Goal: Transaction & Acquisition: Download file/media

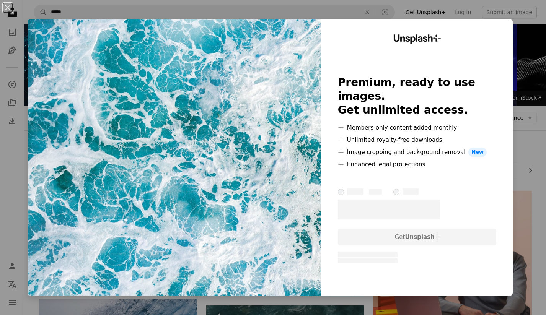
scroll to position [53, 0]
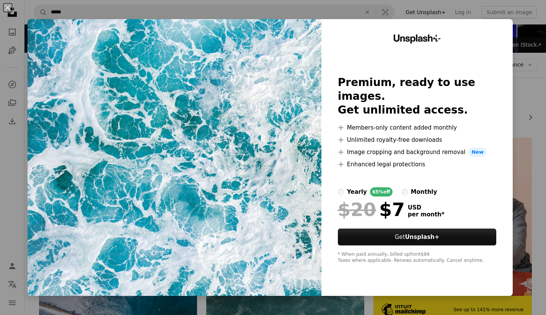
click at [448, 200] on div "$20 $7 USD per month *" at bounding box center [417, 210] width 158 height 20
click at [8, 12] on button "An X shape" at bounding box center [7, 7] width 9 height 9
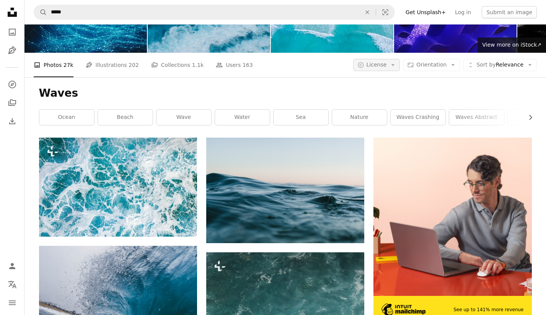
click at [400, 63] on button "A copyright icon © License Arrow down" at bounding box center [376, 65] width 47 height 12
click at [388, 122] on span "Free" at bounding box center [396, 126] width 47 height 8
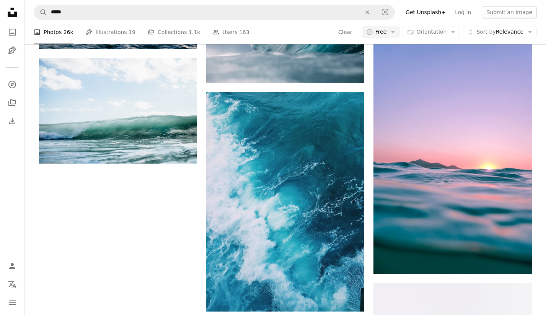
scroll to position [1109, 0]
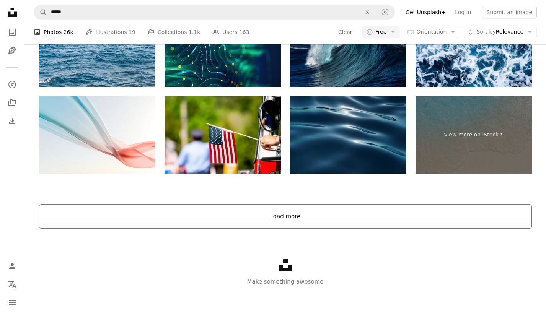
click at [340, 221] on button "Load more" at bounding box center [285, 216] width 493 height 24
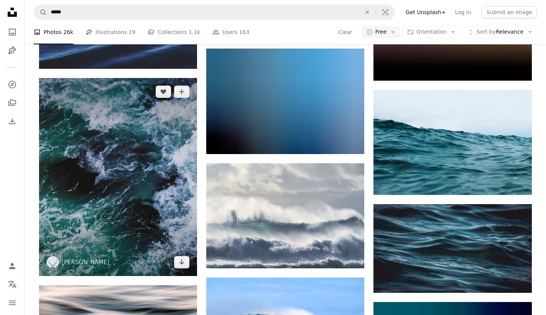
scroll to position [4211, 0]
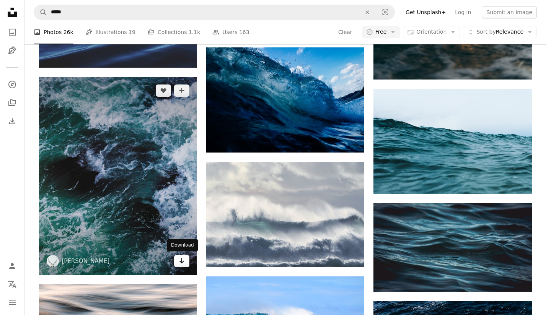
click at [180, 265] on link "Arrow pointing down" at bounding box center [181, 261] width 15 height 12
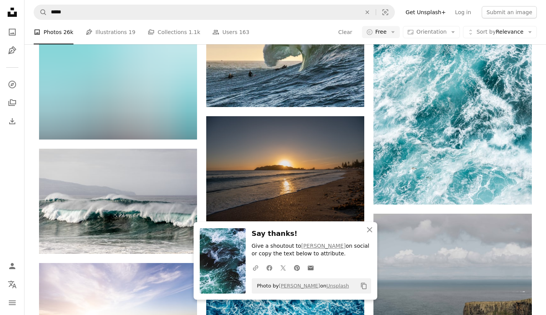
scroll to position [4600, 0]
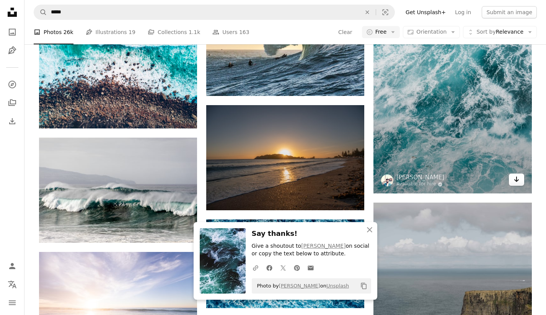
click at [514, 182] on link "Arrow pointing down" at bounding box center [516, 180] width 15 height 12
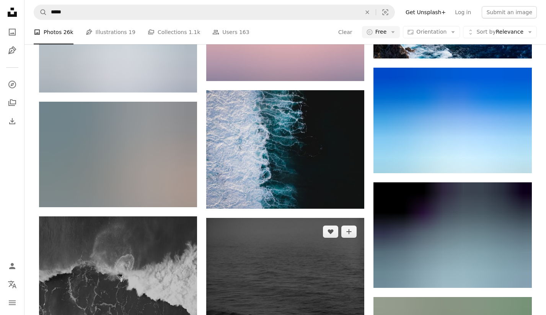
scroll to position [9515, 0]
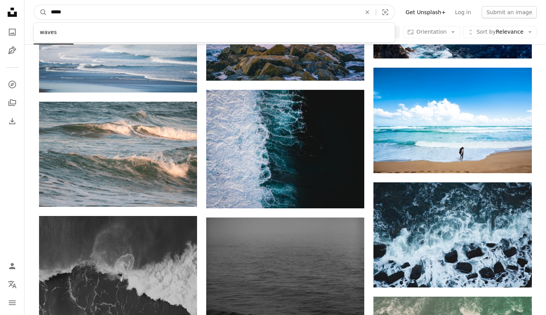
drag, startPoint x: 70, startPoint y: 14, endPoint x: 29, endPoint y: 14, distance: 40.6
click at [29, 14] on nav "A magnifying glass ***** waves An X shape Visual search Filters Get Unsplash+ L…" at bounding box center [284, 12] width 521 height 24
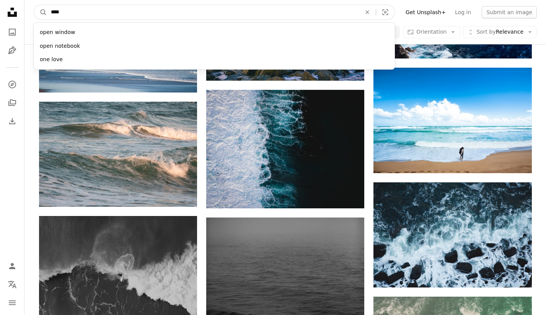
type input "*****"
click at [41, 12] on button "A magnifying glass" at bounding box center [40, 12] width 13 height 15
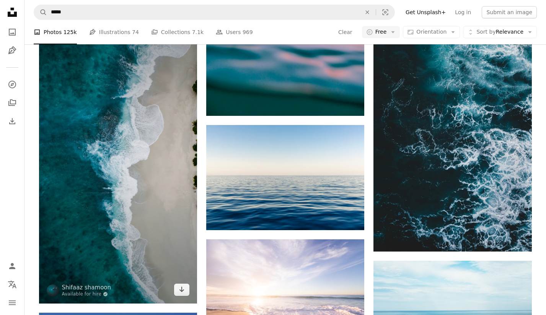
scroll to position [1510, 0]
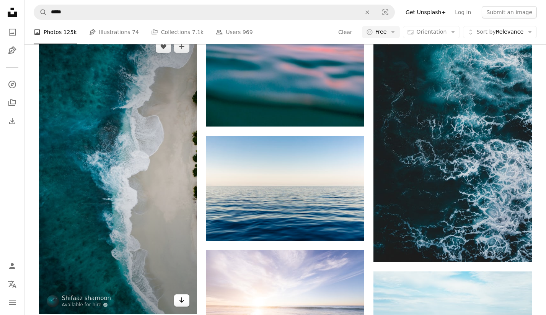
click at [181, 298] on icon "Download" at bounding box center [181, 300] width 5 height 5
